Goal: Use online tool/utility: Use online tool/utility

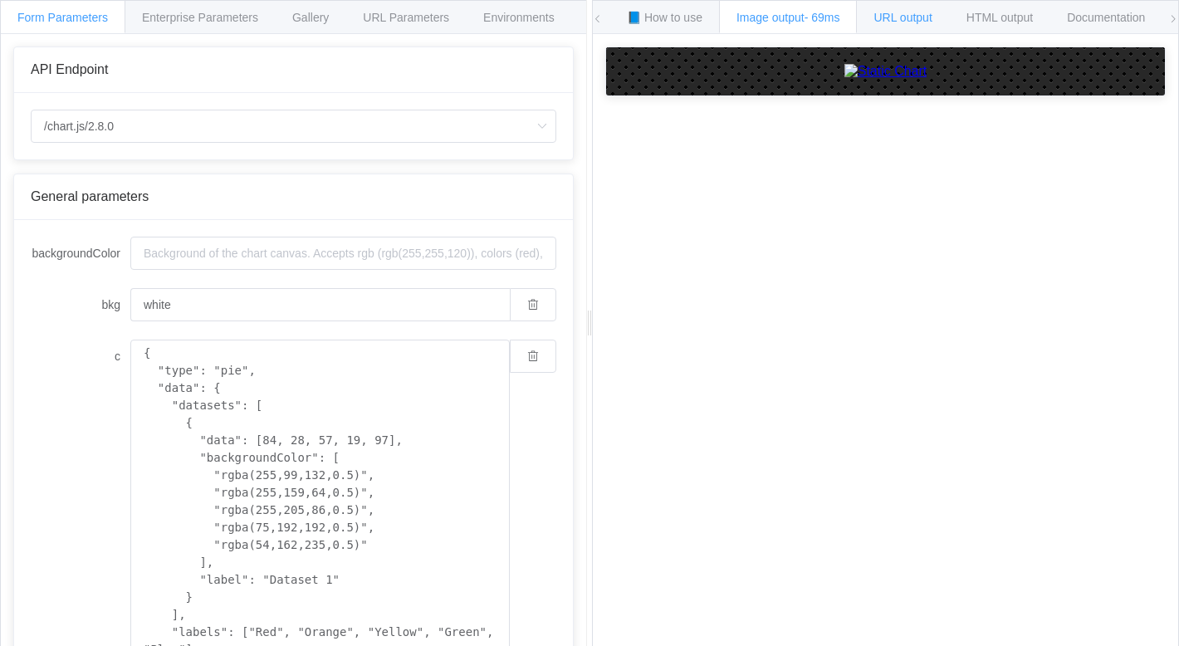
click at [910, 22] on span "URL output" at bounding box center [902, 17] width 58 height 13
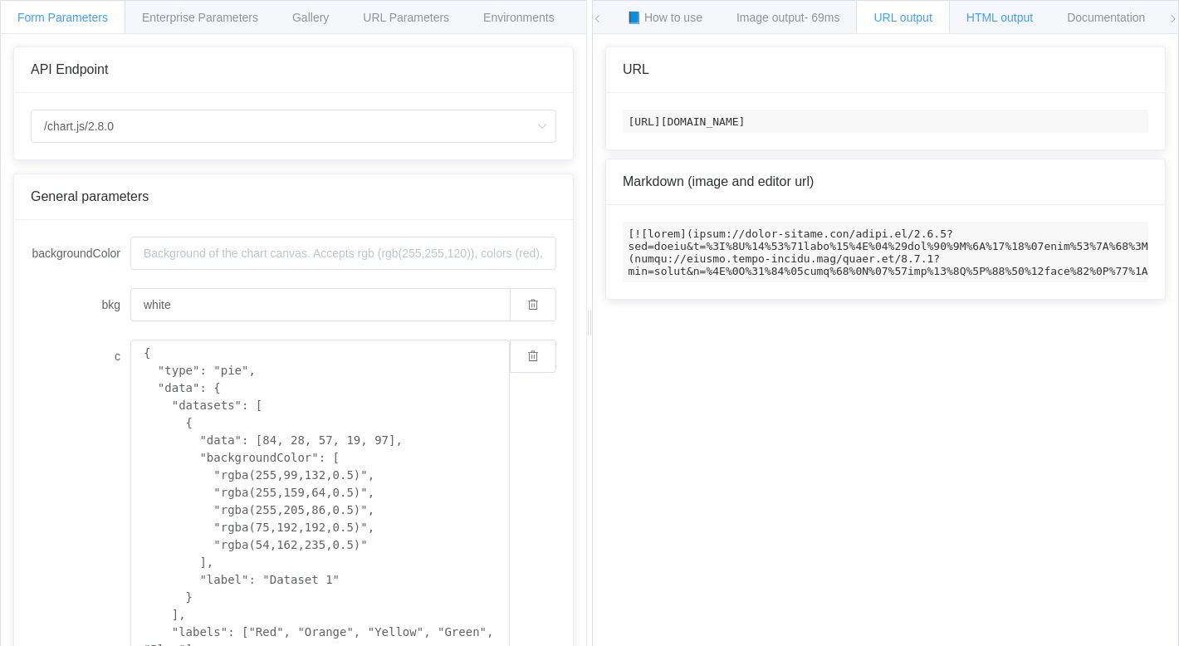
click at [981, 9] on div "HTML output" at bounding box center [999, 16] width 101 height 33
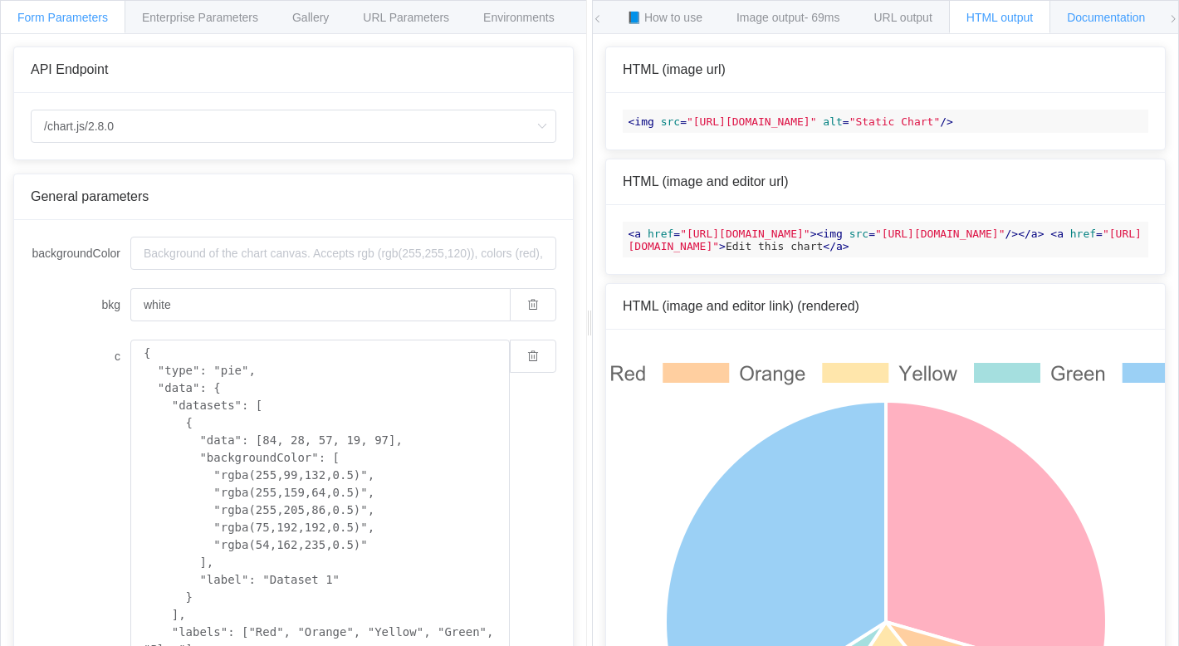
click at [1108, 17] on span "Documentation" at bounding box center [1106, 17] width 78 height 13
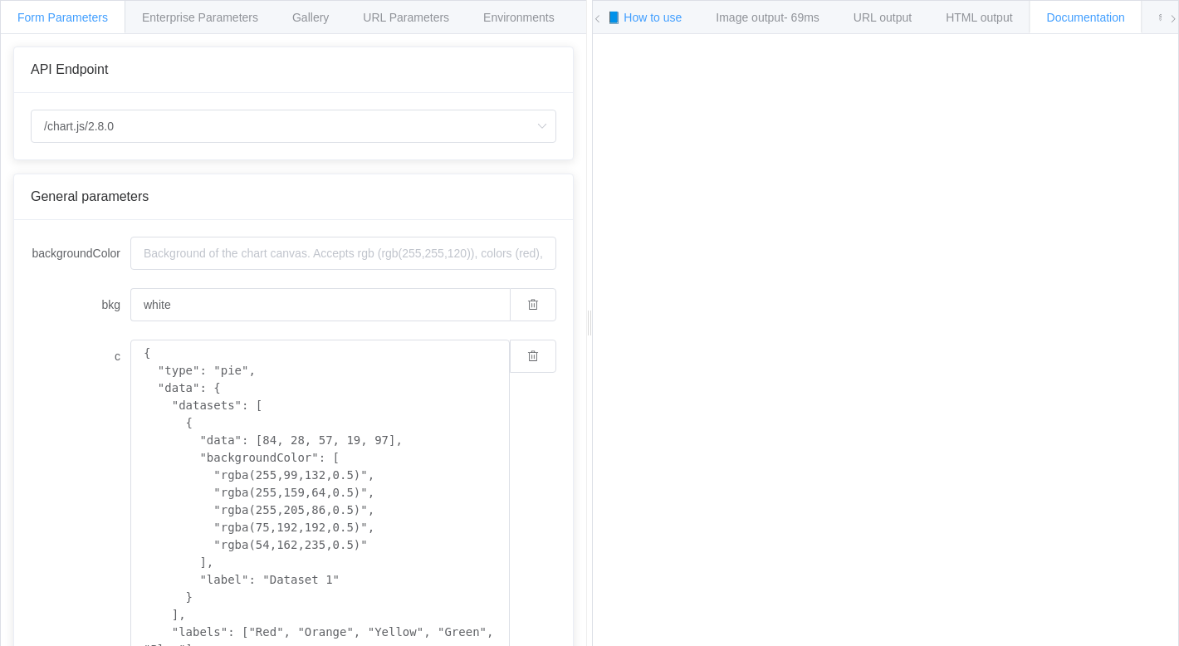
click at [648, 11] on span "📘 How to use" at bounding box center [644, 17] width 76 height 13
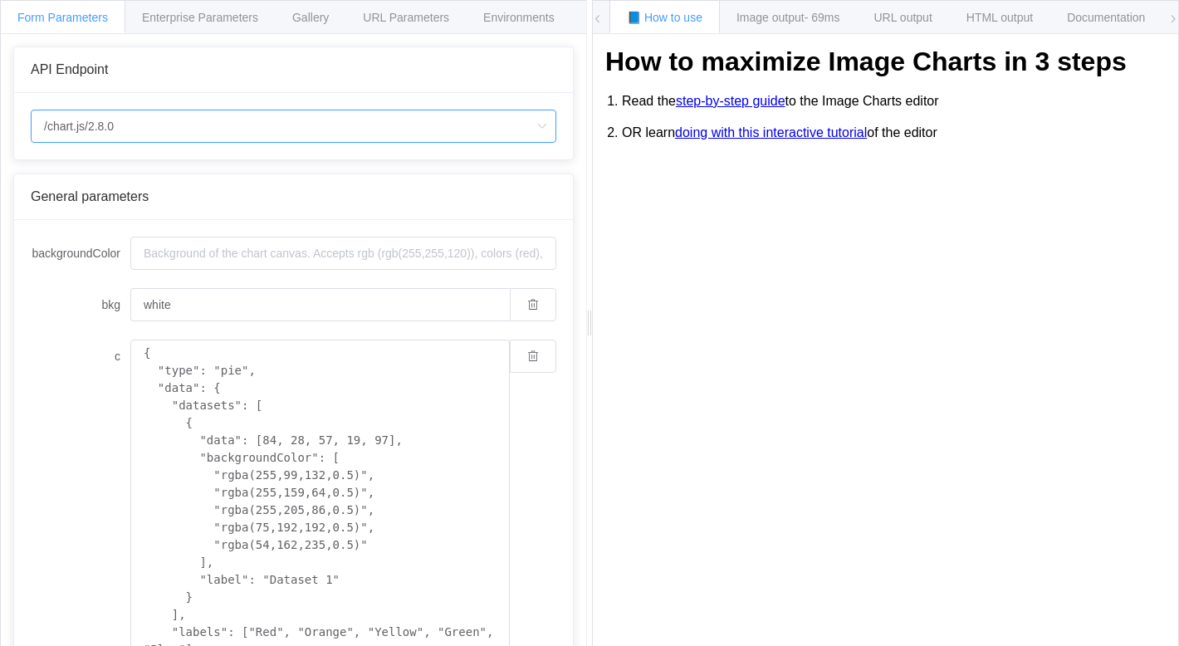
click at [367, 135] on input "/chart.js/2.8.0" at bounding box center [293, 126] width 525 height 33
click at [355, 168] on li "/chart" at bounding box center [294, 173] width 524 height 28
type input "/chart"
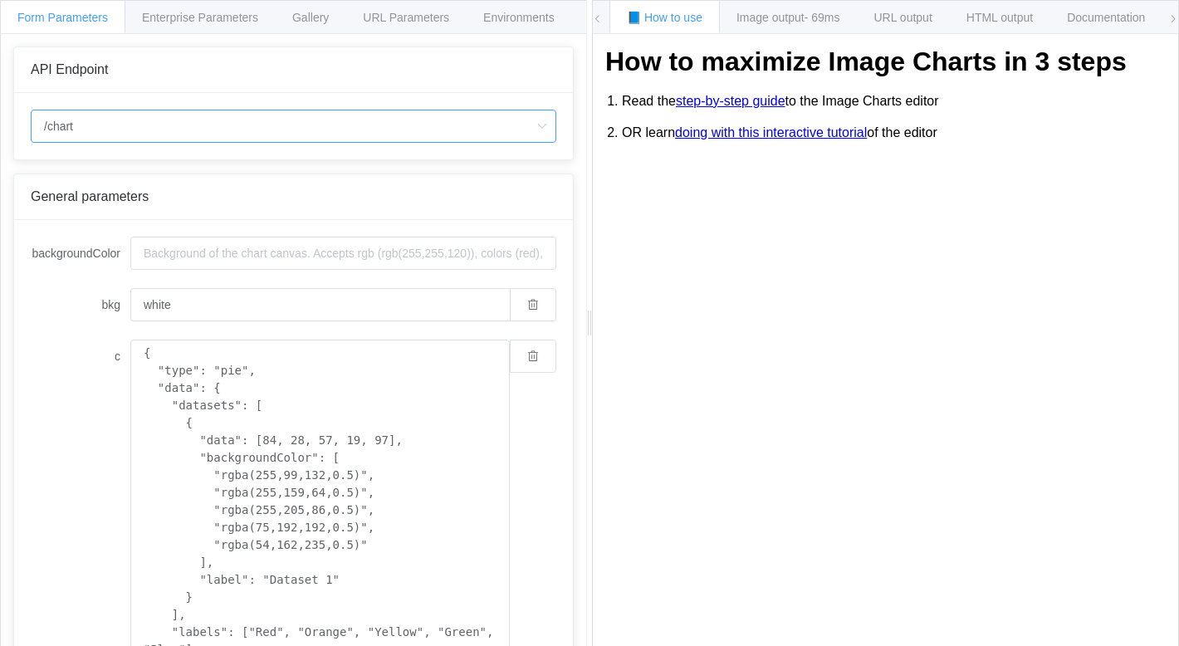
type input "20"
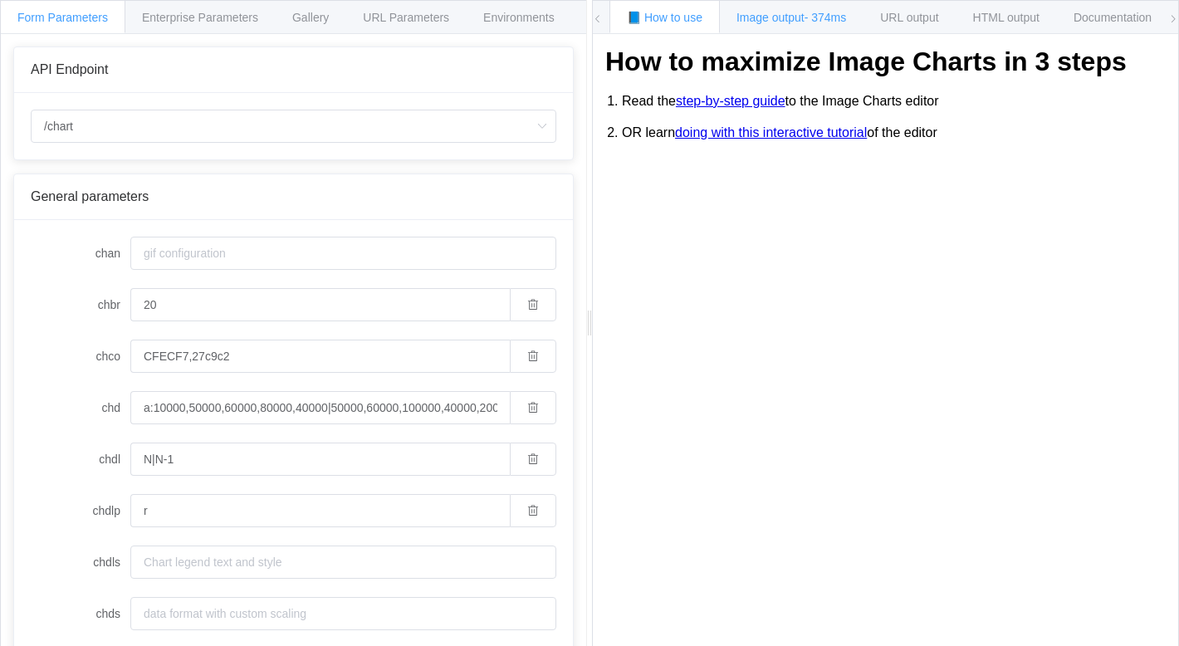
click at [791, 31] on div "Image output - 374ms" at bounding box center [791, 16] width 144 height 33
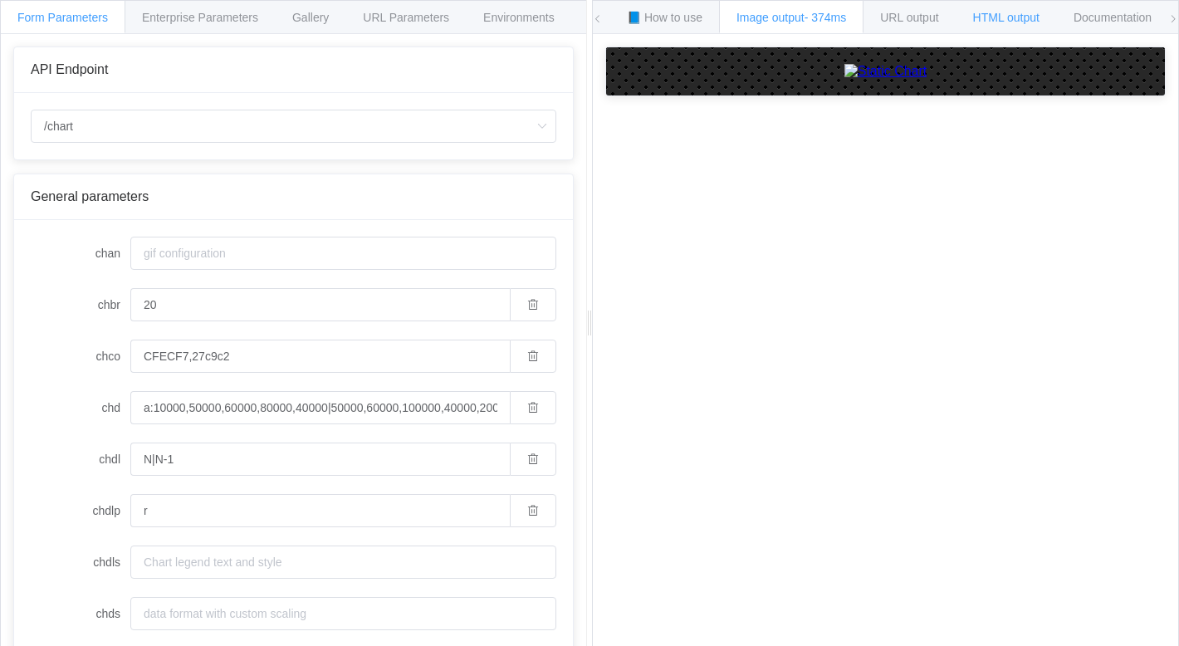
click at [1015, 14] on span "HTML output" at bounding box center [1006, 17] width 66 height 13
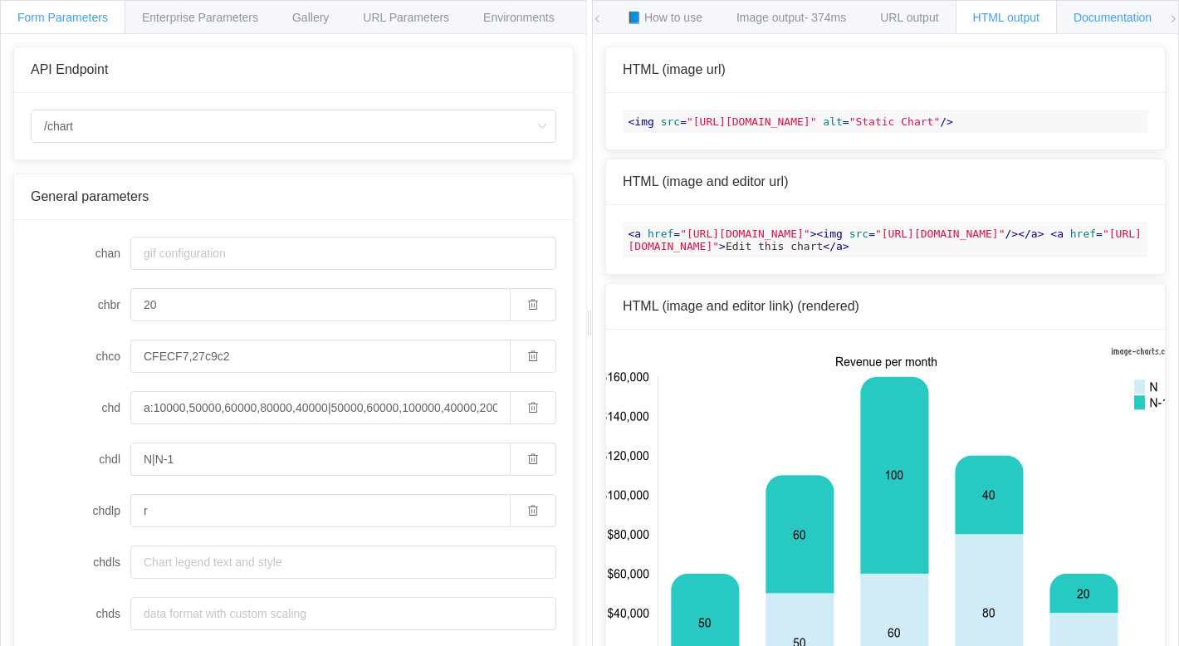
click at [1111, 9] on div "Documentation" at bounding box center [1112, 16] width 113 height 33
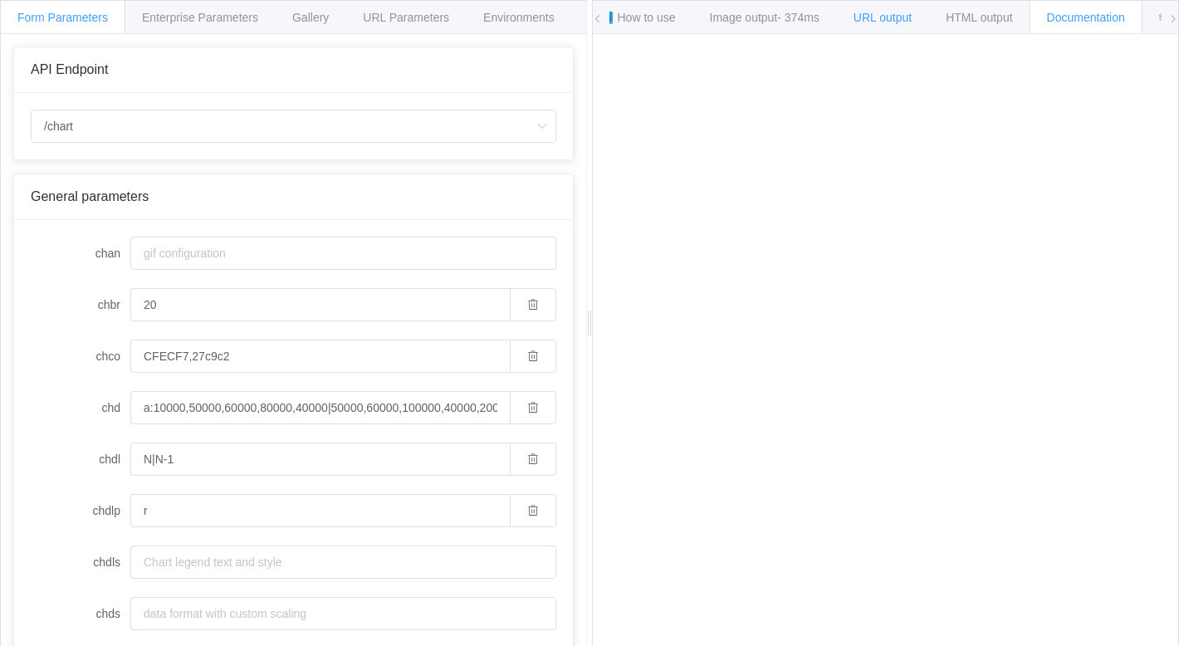
click at [883, 19] on span "URL output" at bounding box center [882, 17] width 58 height 13
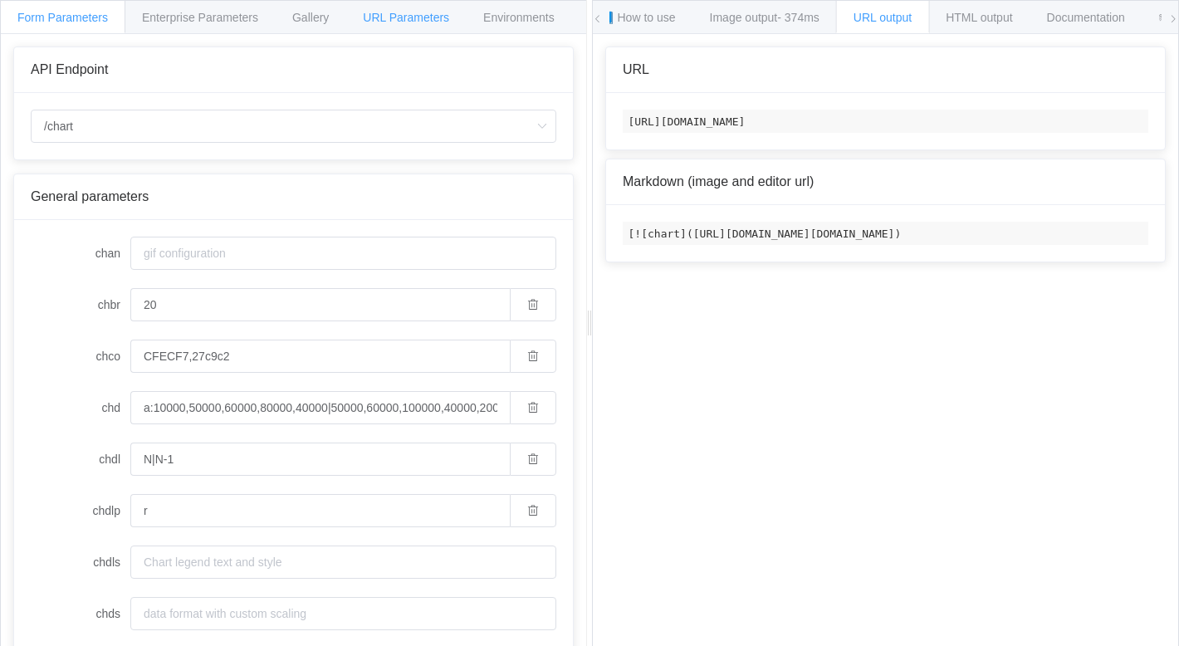
click at [386, 26] on div "URL Parameters" at bounding box center [405, 16] width 121 height 33
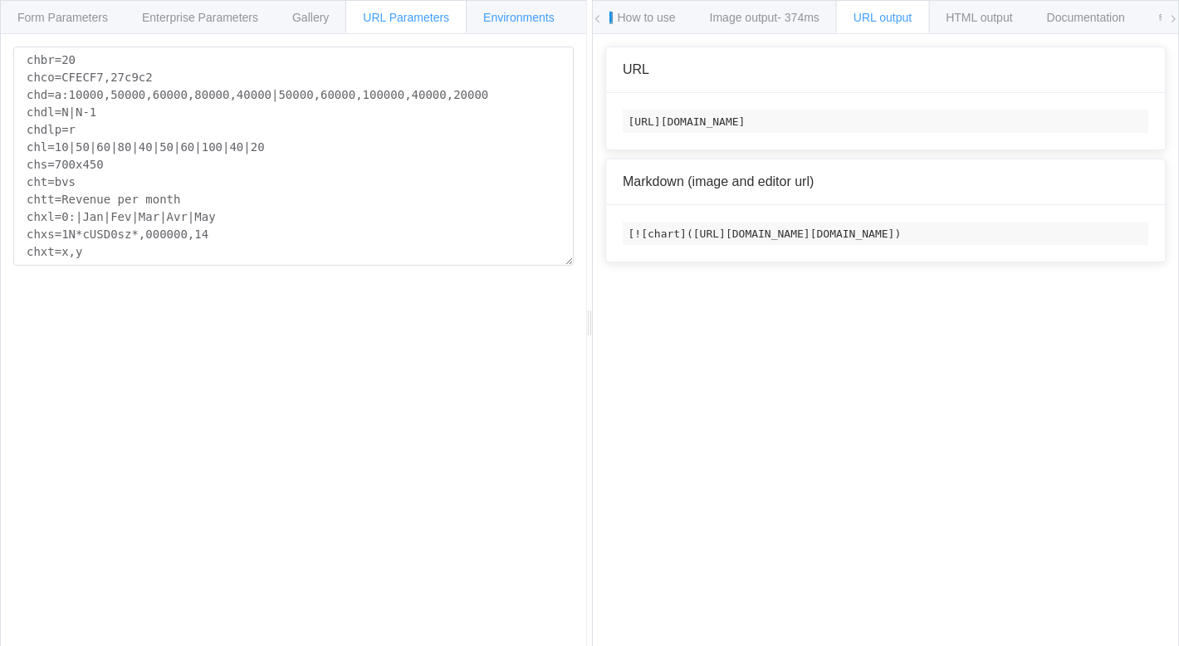
click at [547, 11] on span "Environments" at bounding box center [518, 17] width 71 height 13
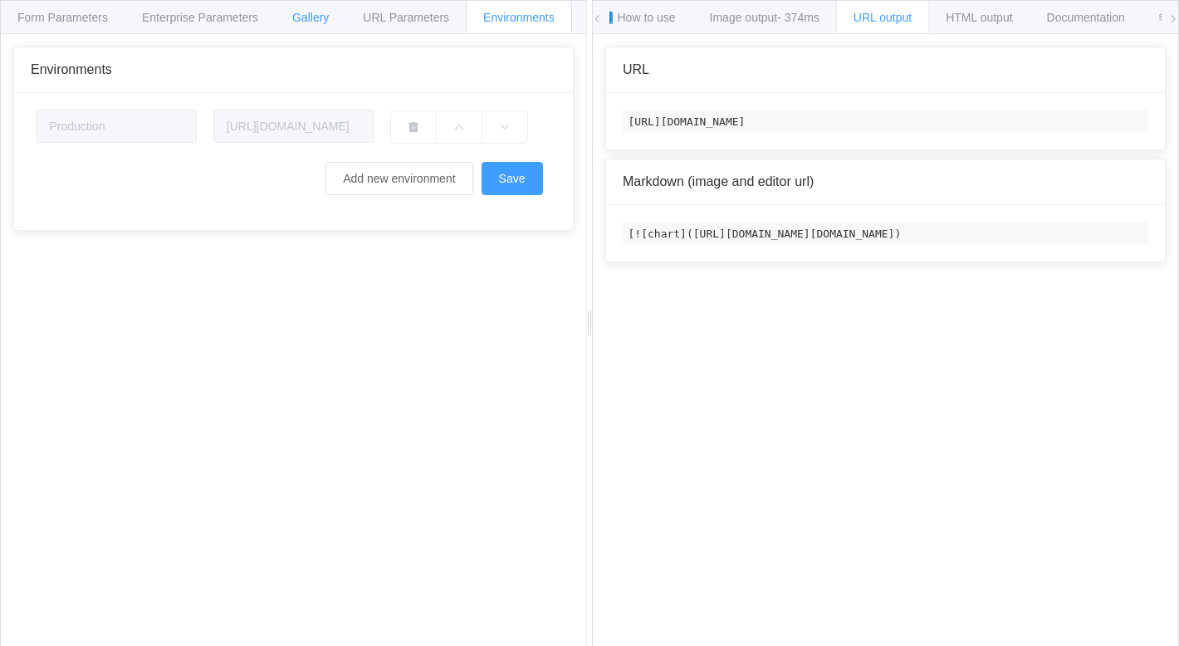
click at [290, 7] on div "Gallery" at bounding box center [310, 16] width 71 height 33
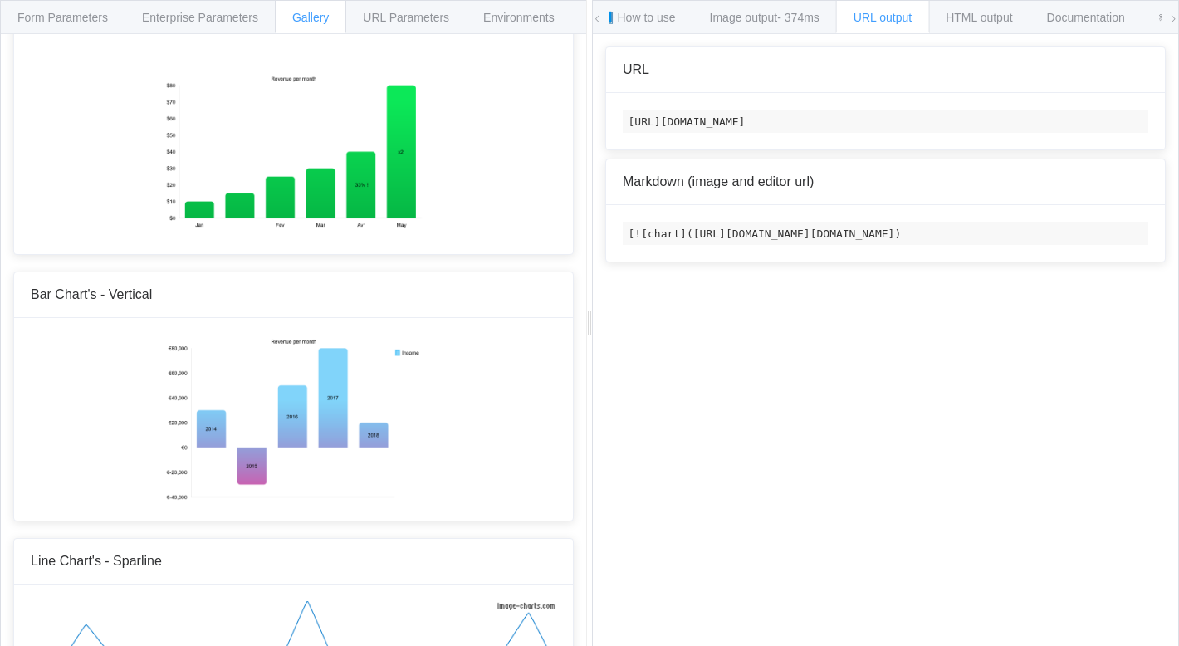
scroll to position [222, 0]
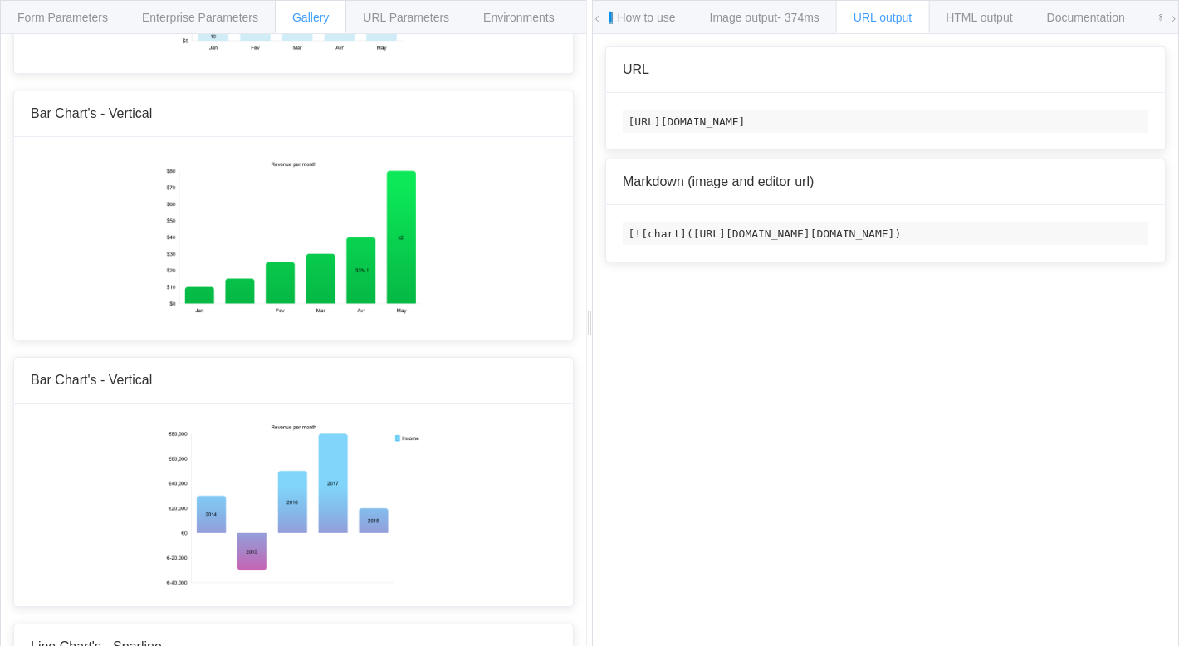
click at [326, 442] on img at bounding box center [293, 503] width 258 height 166
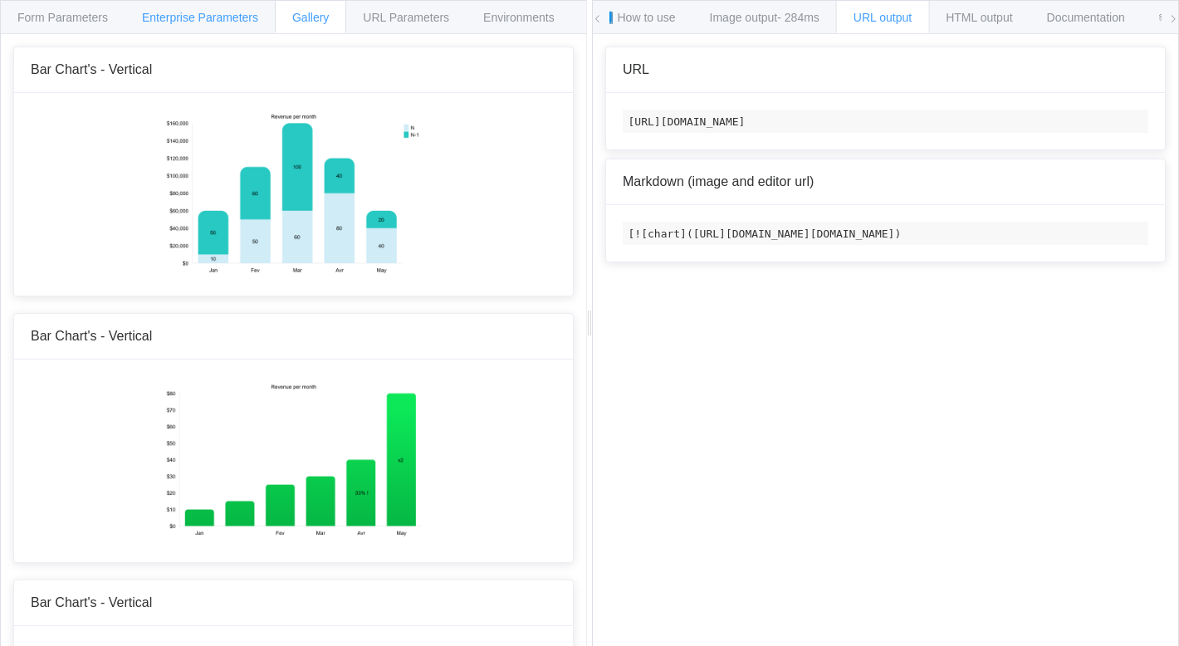
click at [221, 14] on span "Enterprise Parameters" at bounding box center [200, 17] width 116 height 13
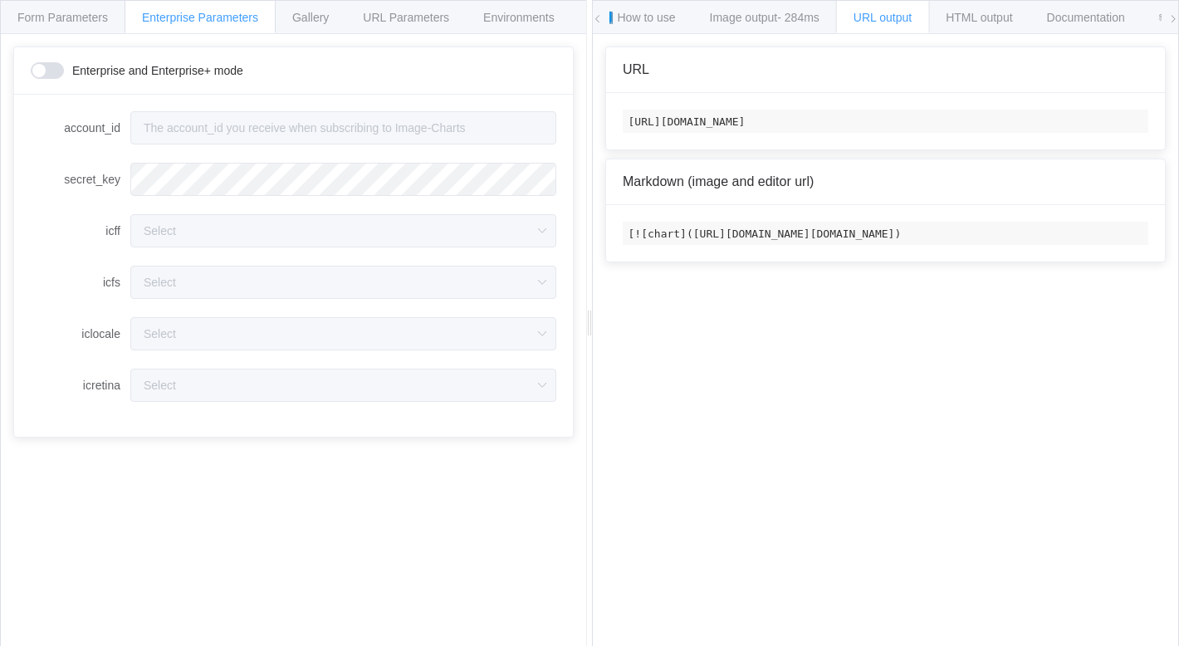
click at [47, 73] on span at bounding box center [47, 70] width 33 height 17
click at [89, 22] on span "Form Parameters" at bounding box center [62, 17] width 90 height 13
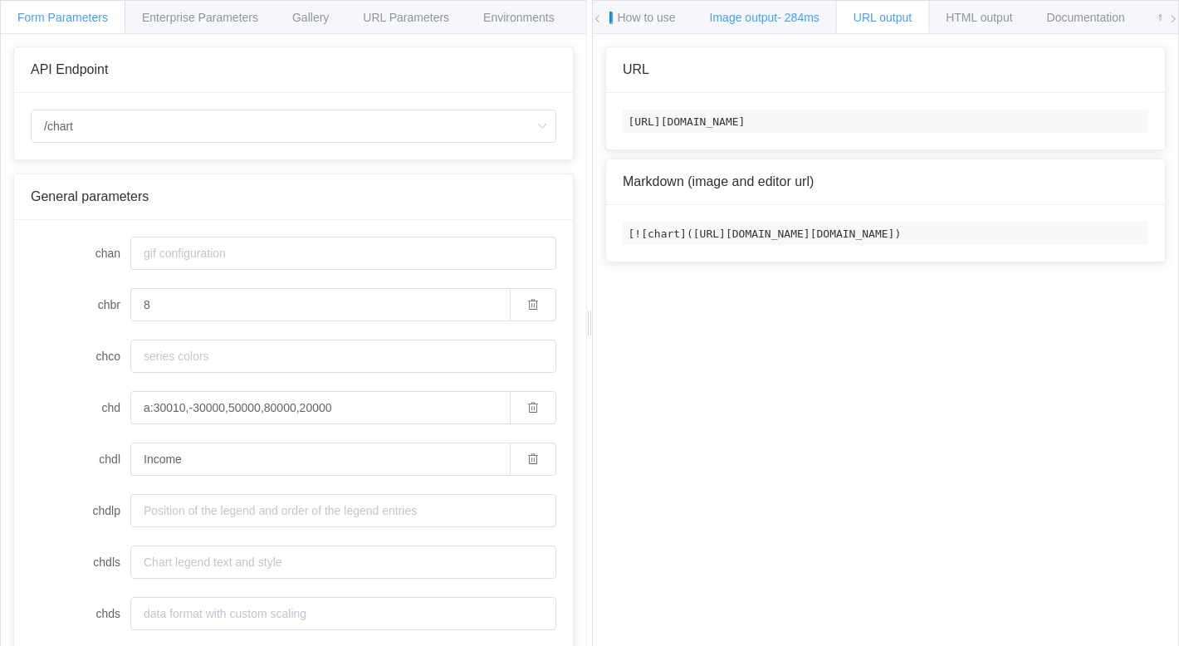
click at [732, 17] on span "Image output - 284ms" at bounding box center [765, 17] width 110 height 13
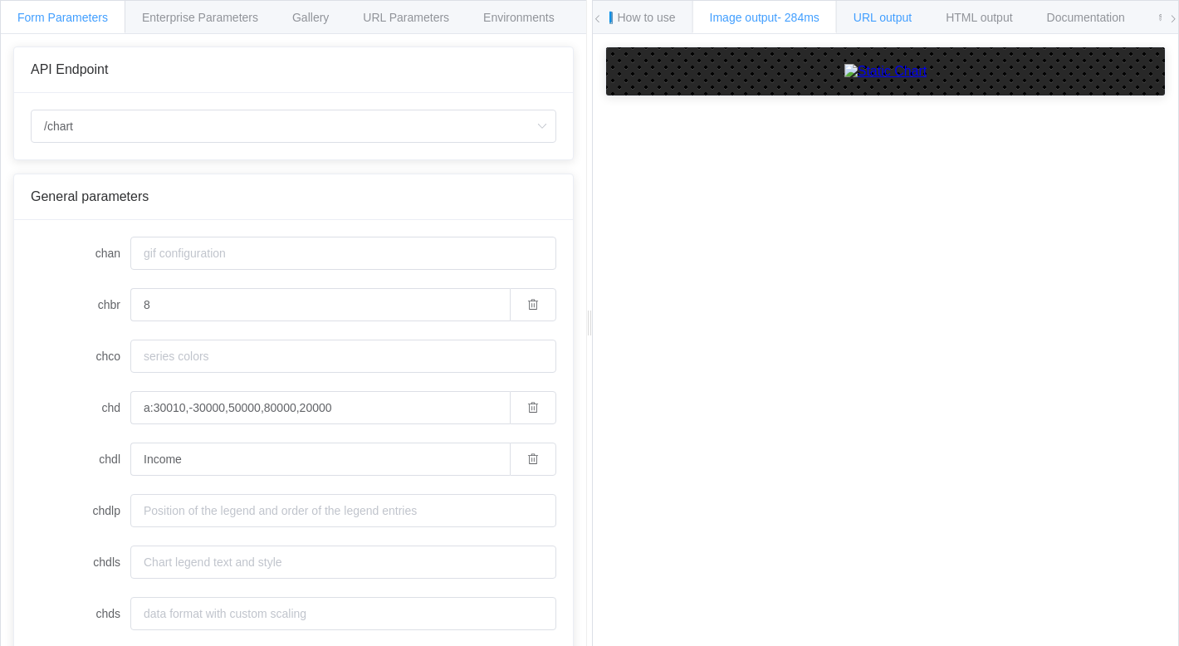
click at [869, 18] on span "URL output" at bounding box center [882, 17] width 58 height 13
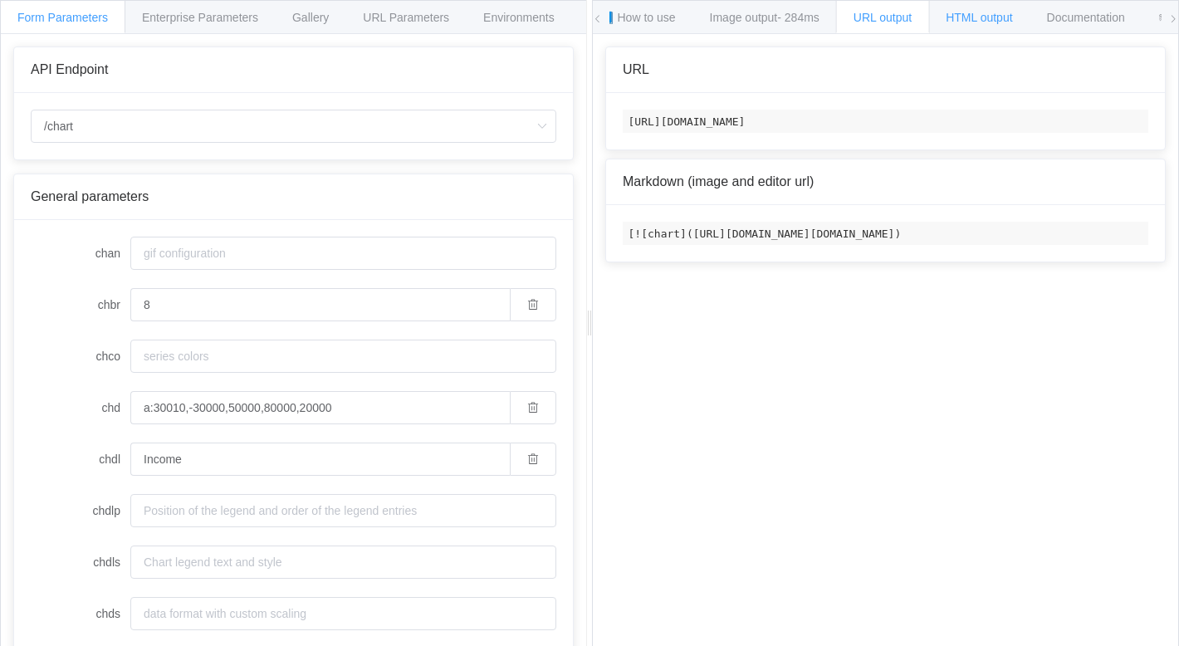
click at [977, 12] on span "HTML output" at bounding box center [979, 17] width 66 height 13
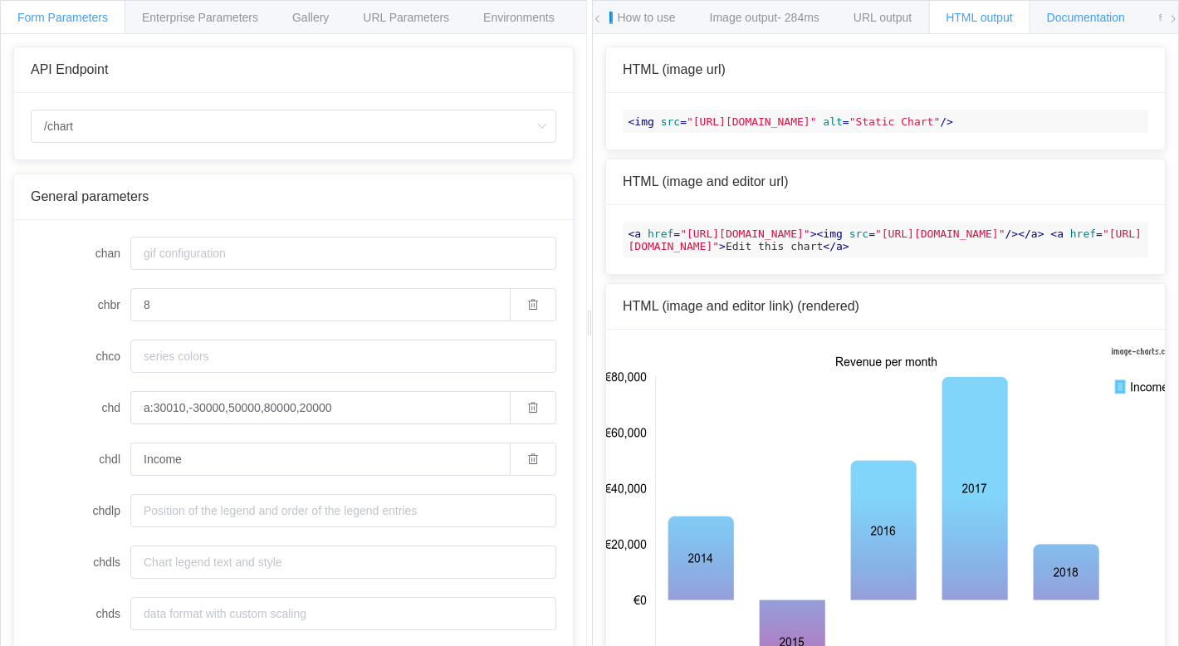
click at [1083, 12] on span "Documentation" at bounding box center [1086, 17] width 78 height 13
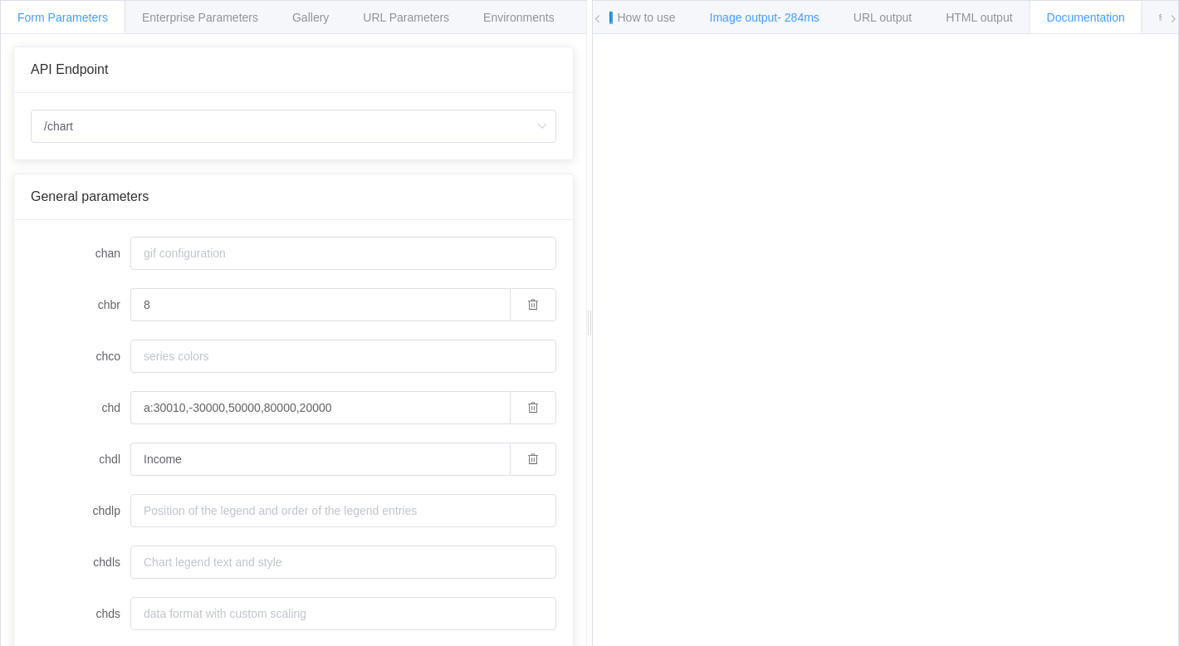
click at [796, 22] on span "- 284ms" at bounding box center [798, 17] width 42 height 13
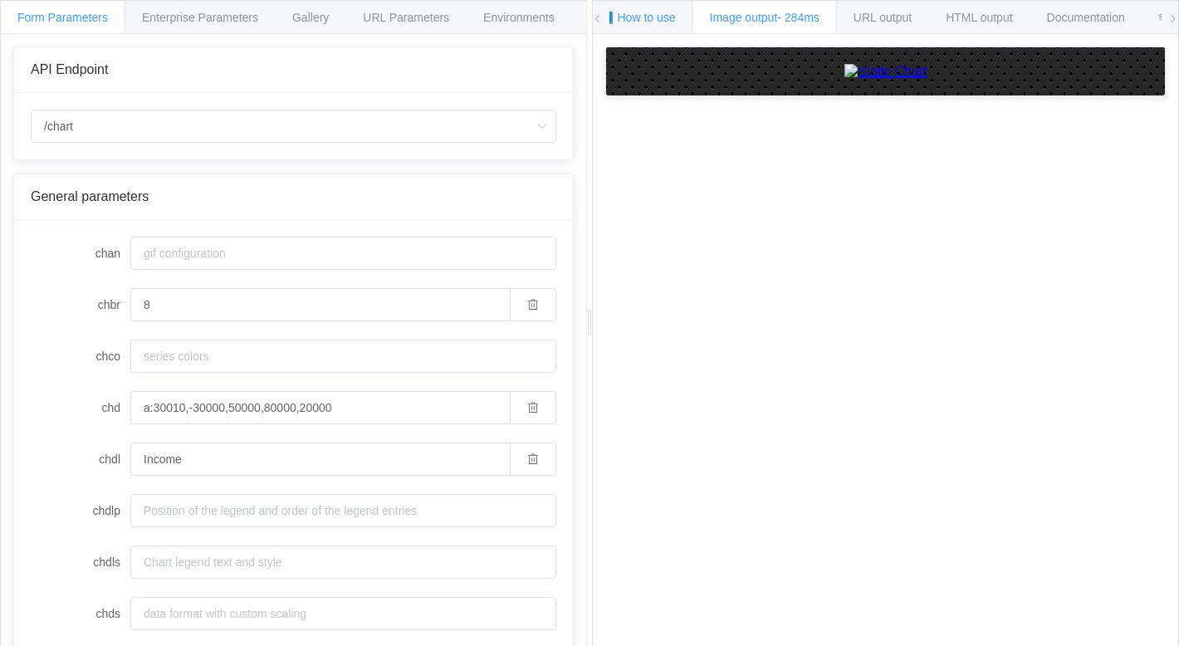
click at [653, 21] on span "📘 How to use" at bounding box center [638, 17] width 76 height 13
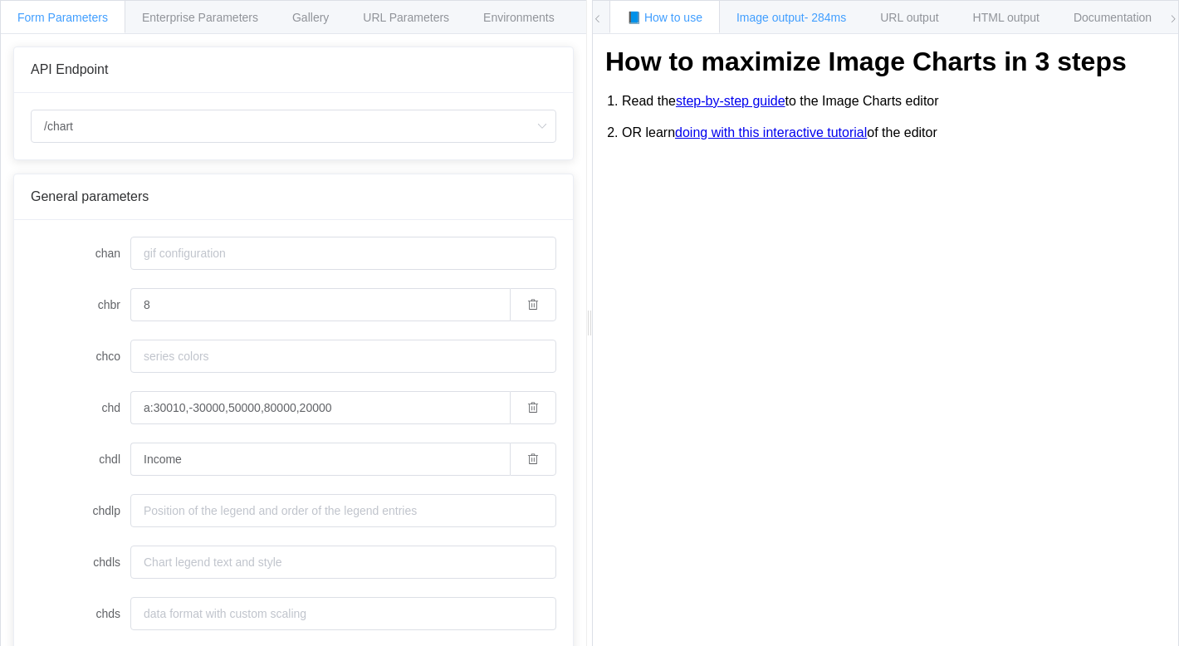
click at [785, 30] on div "Image output - 284ms" at bounding box center [791, 16] width 144 height 33
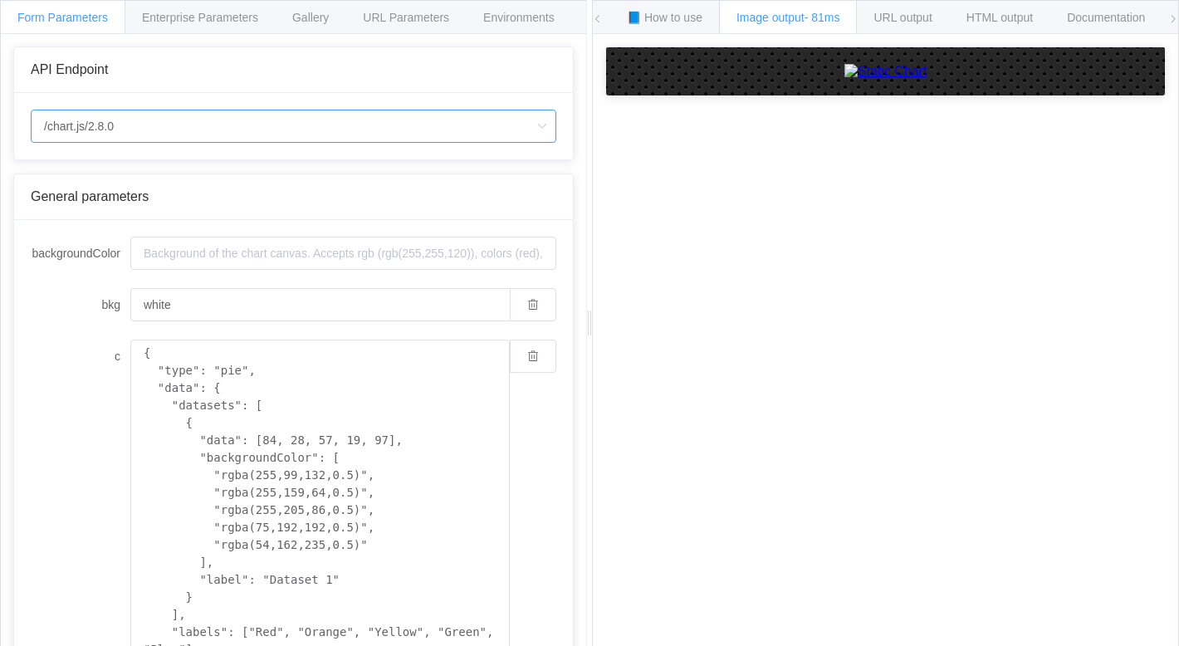
click at [246, 125] on input "/chart.js/2.8.0" at bounding box center [293, 126] width 525 height 33
click at [906, 19] on span "URL output" at bounding box center [902, 17] width 58 height 13
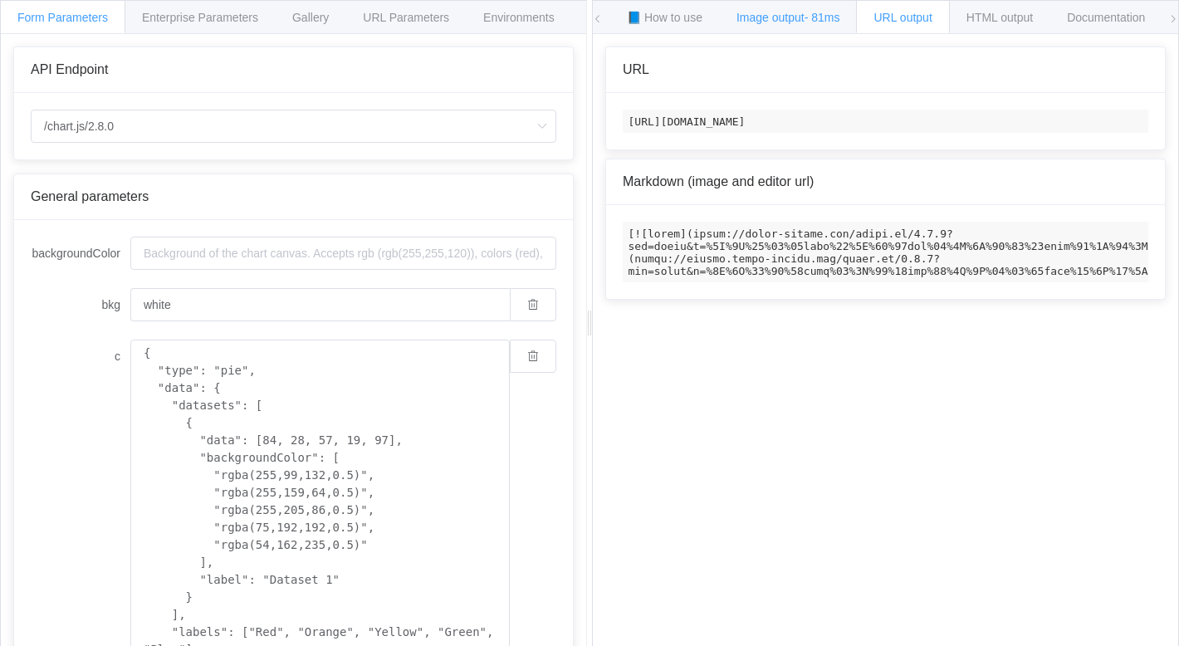
click at [809, 19] on span "Image output - 81ms" at bounding box center [788, 17] width 104 height 13
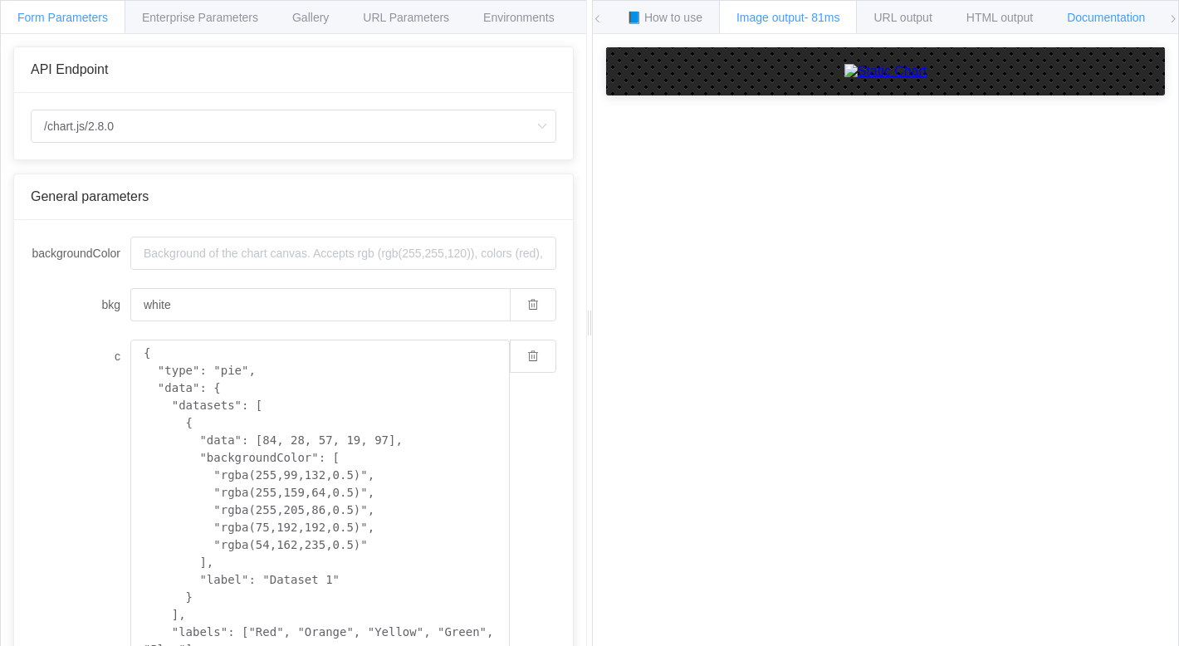
click at [1103, 26] on div "Documentation" at bounding box center [1105, 16] width 113 height 33
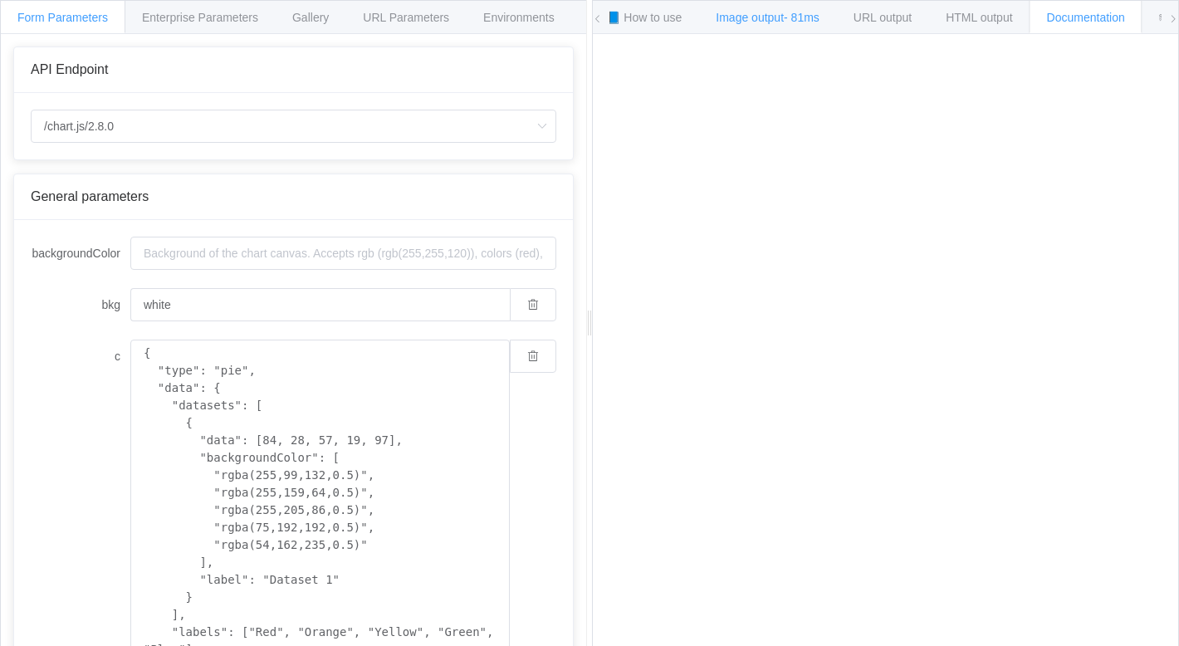
click at [781, 2] on div "Image output - 81ms" at bounding box center [767, 16] width 139 height 33
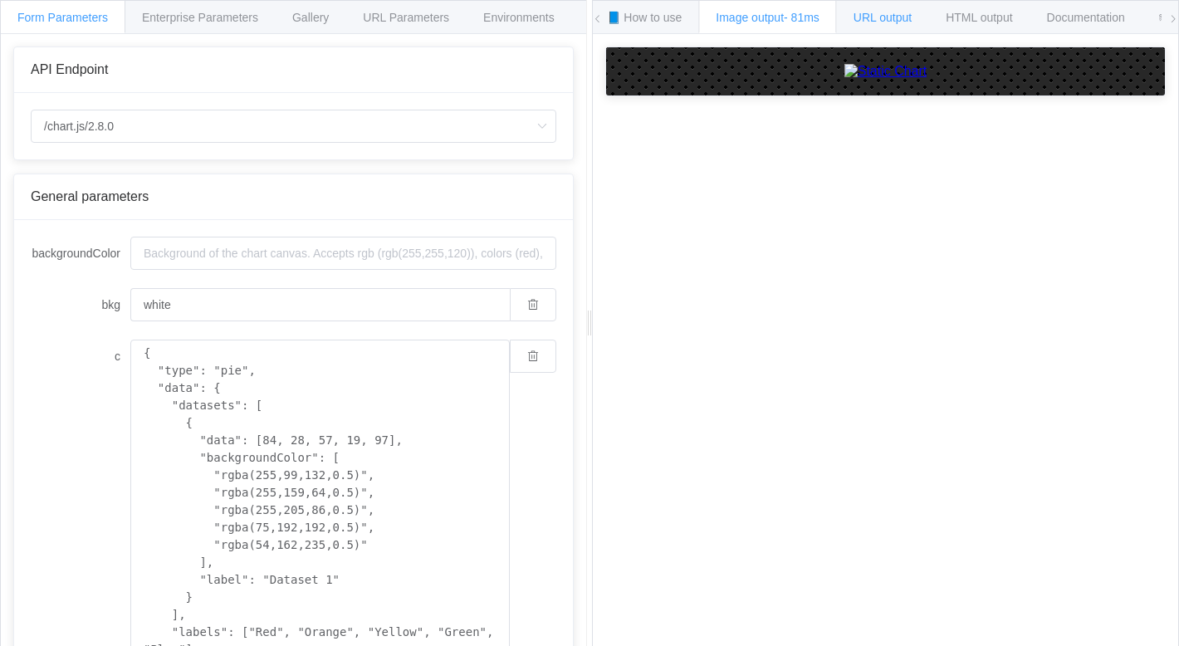
click at [875, 12] on span "URL output" at bounding box center [882, 17] width 58 height 13
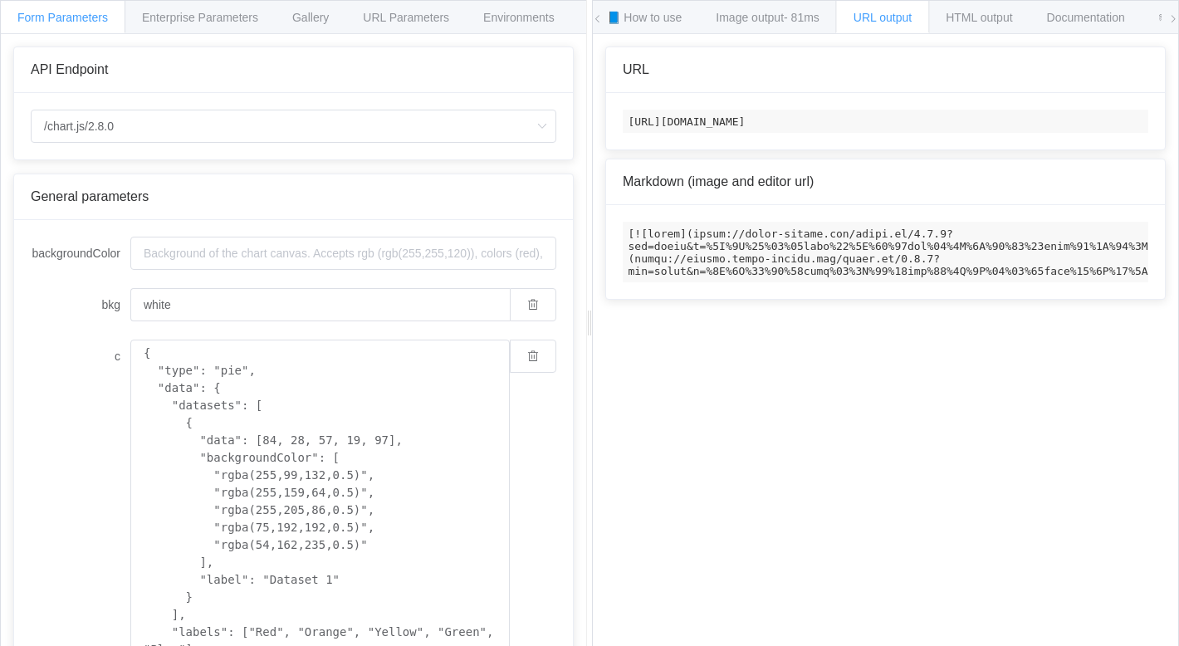
click at [762, 130] on code "[URL][DOMAIN_NAME]" at bounding box center [885, 121] width 525 height 23
copy code "[URL][DOMAIN_NAME]"
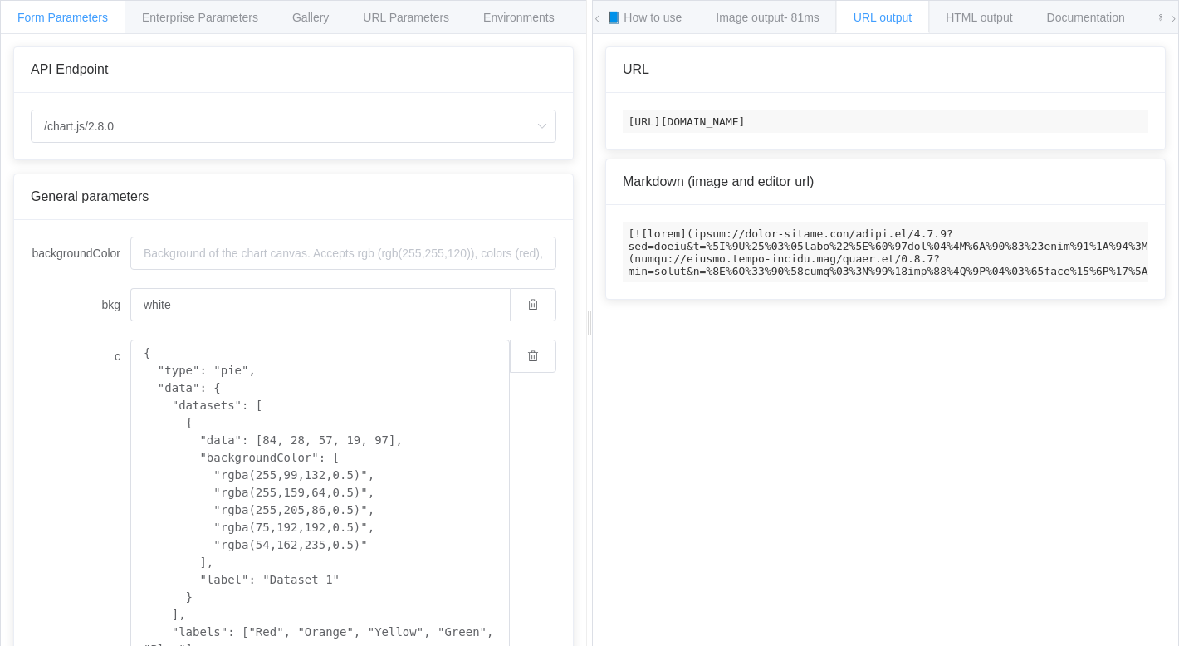
click at [856, 148] on div "[URL][DOMAIN_NAME]" at bounding box center [885, 121] width 559 height 56
click at [853, 133] on code "[URL][DOMAIN_NAME]" at bounding box center [885, 121] width 525 height 23
click at [915, 448] on div "How to maximize Image Charts in 3 steps Read the step-by-[PERSON_NAME] to the I…" at bounding box center [885, 353] width 585 height 638
